Goal: Transaction & Acquisition: Purchase product/service

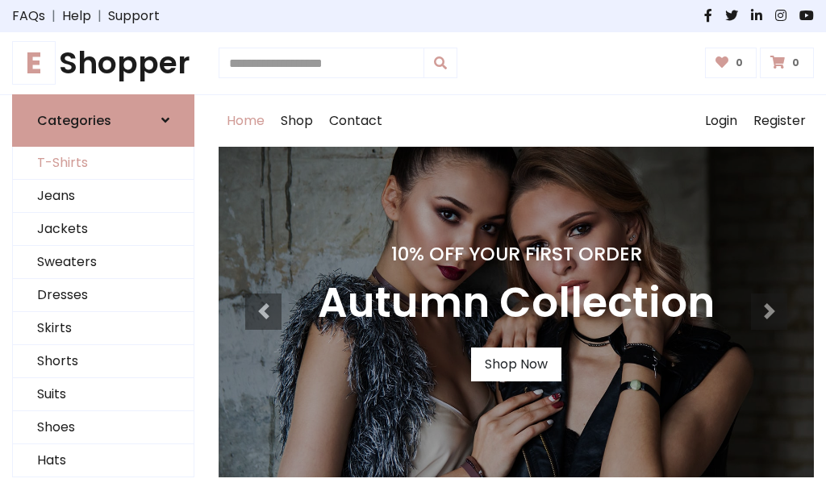
click at [103, 163] on link "T-Shirts" at bounding box center [103, 163] width 181 height 33
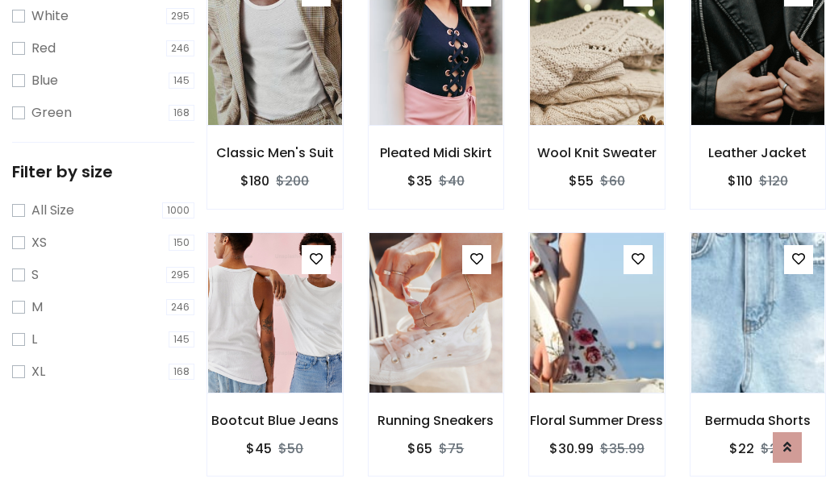
scroll to position [29, 0]
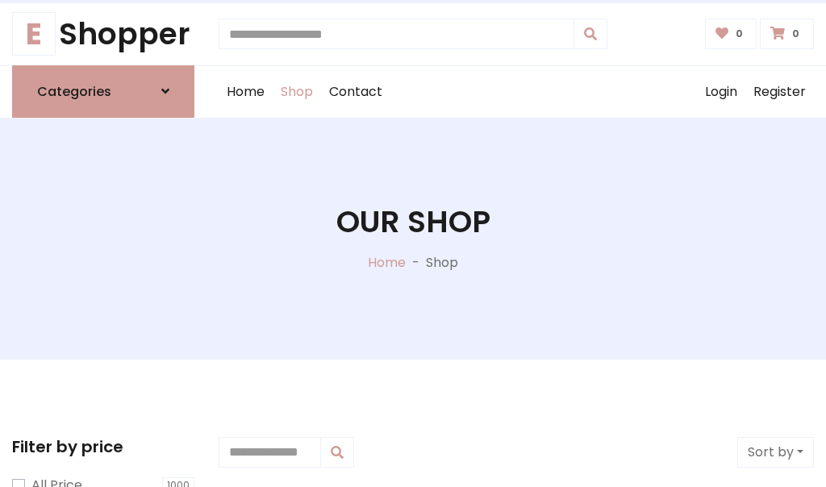
click at [413, 238] on h1 "Our Shop" at bounding box center [413, 222] width 154 height 36
click at [516, 91] on div "Home Shop Contact Log out Login Register" at bounding box center [515, 92] width 595 height 52
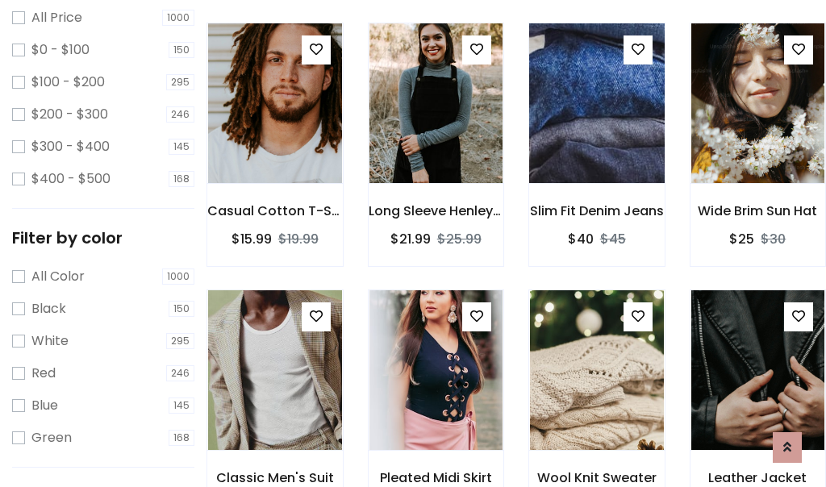
click at [596, 132] on img at bounding box center [596, 103] width 160 height 387
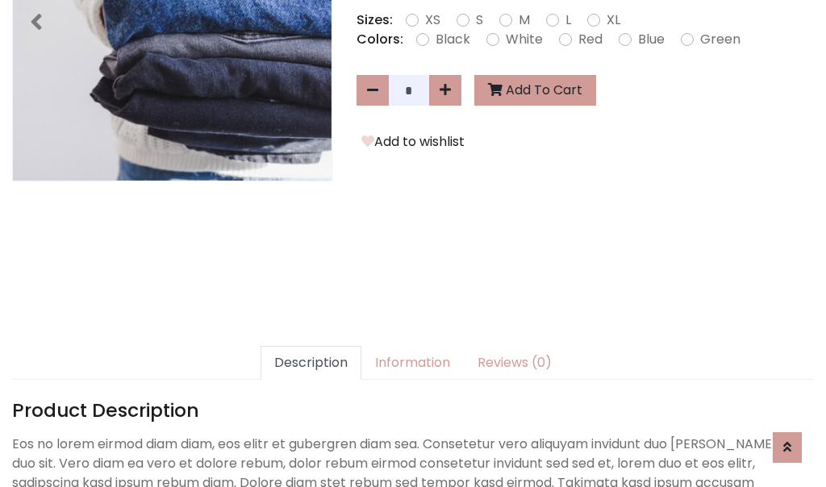
scroll to position [394, 0]
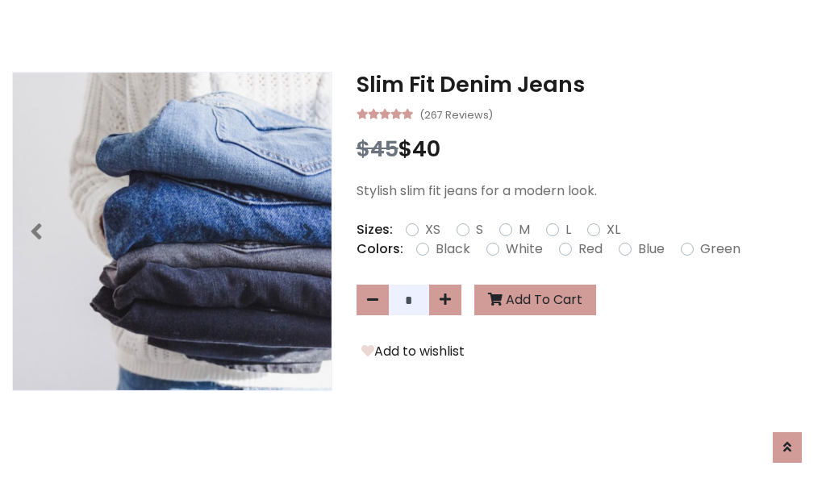
click at [585, 84] on h3 "Slim Fit Denim Jeans" at bounding box center [584, 85] width 457 height 26
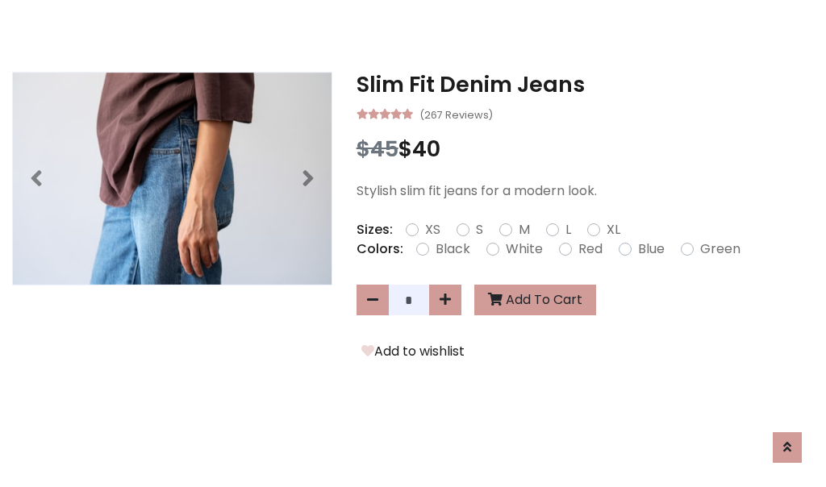
click at [585, 84] on h3 "Slim Fit Denim Jeans" at bounding box center [584, 85] width 457 height 26
